Goal: Task Accomplishment & Management: Manage account settings

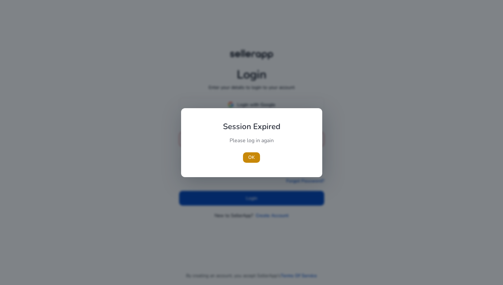
click at [191, 141] on div "Session Expired Please log in again [GEOGRAPHIC_DATA]" at bounding box center [251, 142] width 125 height 53
click at [258, 160] on span "button" at bounding box center [251, 158] width 17 height 16
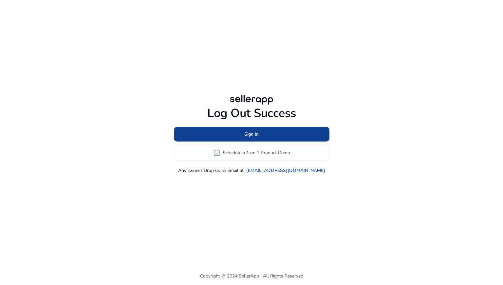
click at [212, 133] on span at bounding box center [251, 135] width 155 height 16
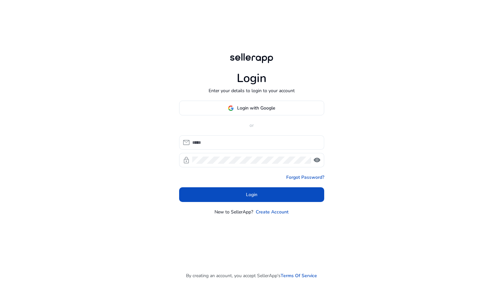
click at [208, 141] on input at bounding box center [255, 142] width 127 height 7
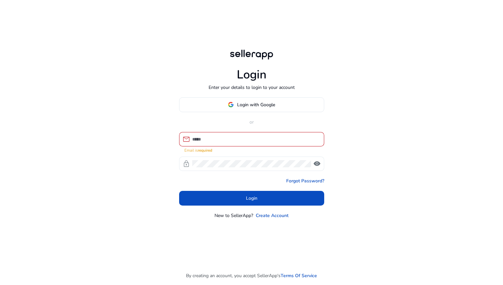
type input "**********"
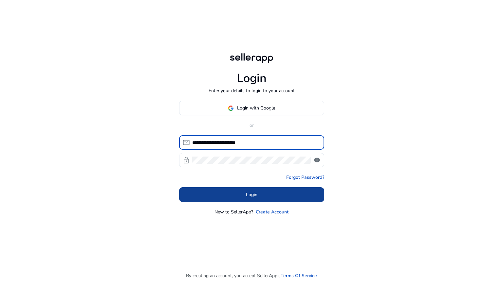
click at [254, 200] on span at bounding box center [251, 195] width 145 height 16
